Goal: Task Accomplishment & Management: Complete application form

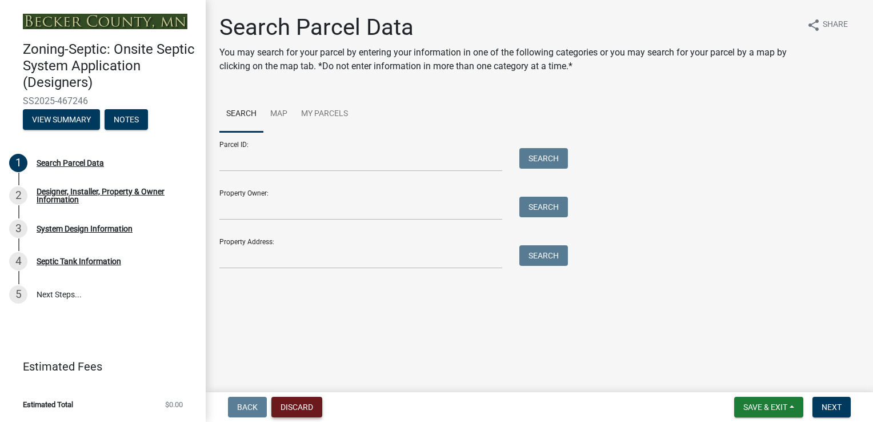
click at [294, 413] on button "Discard" at bounding box center [296, 407] width 51 height 21
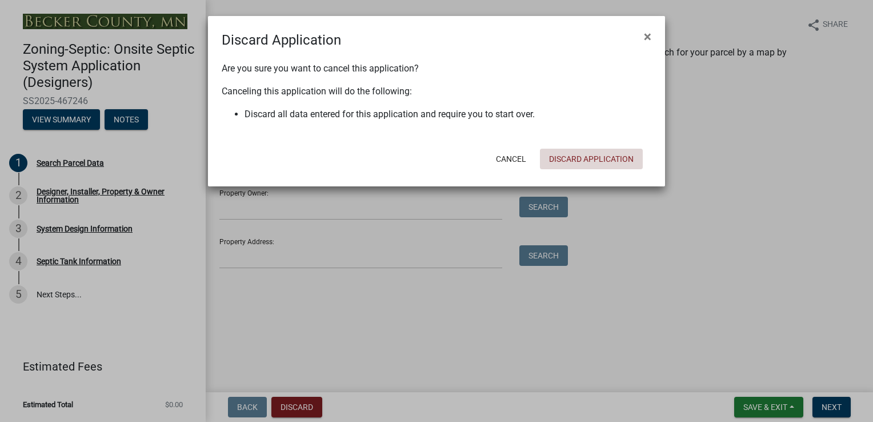
click at [567, 157] on button "Discard Application" at bounding box center [591, 159] width 103 height 21
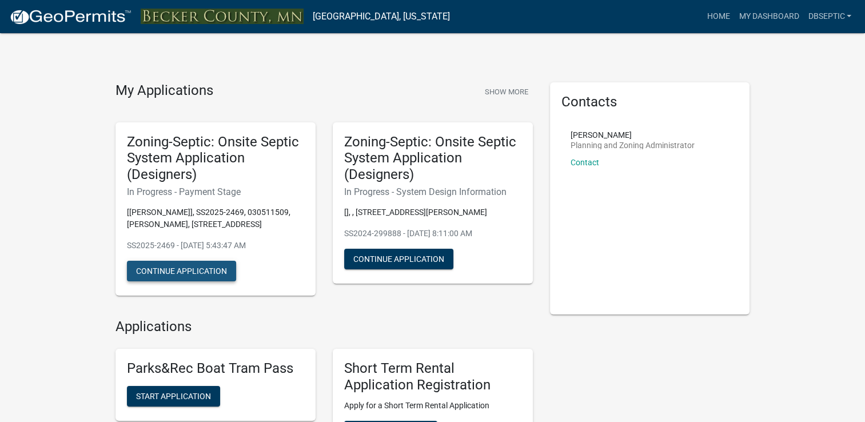
click at [178, 269] on button "Continue Application" at bounding box center [181, 271] width 109 height 21
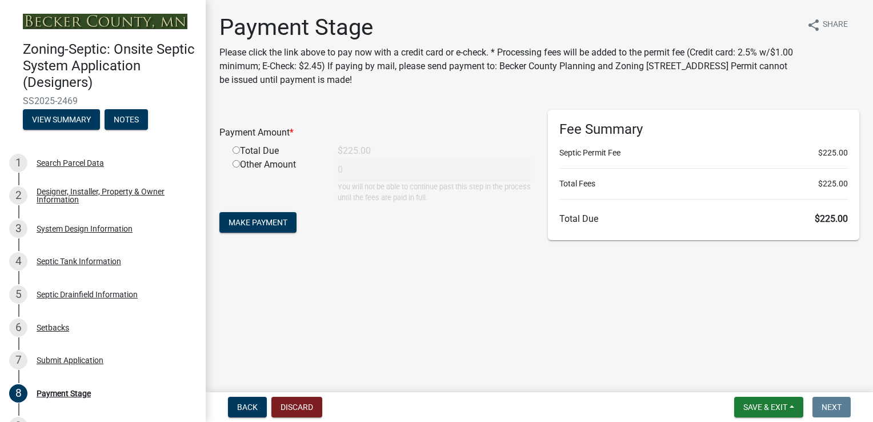
click at [237, 154] on input "radio" at bounding box center [236, 149] width 7 height 7
radio input "true"
type input "225"
click at [249, 214] on button "Make Payment" at bounding box center [257, 222] width 77 height 21
